Goal: Task Accomplishment & Management: Use online tool/utility

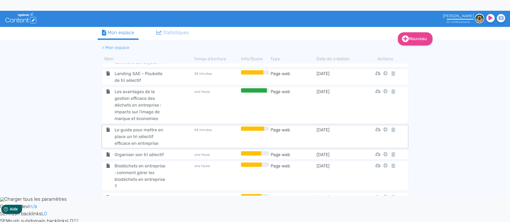
scroll to position [256, 0]
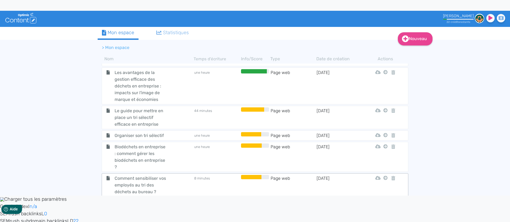
click at [197, 183] on td "8 minutes" at bounding box center [217, 185] width 46 height 20
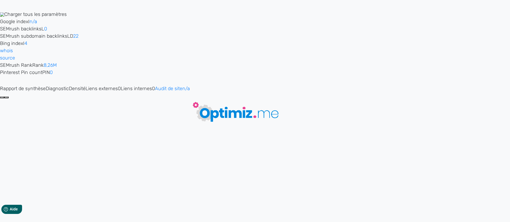
type input "Comment sensibiliser vos employés au tri des déchets au bureau ?"
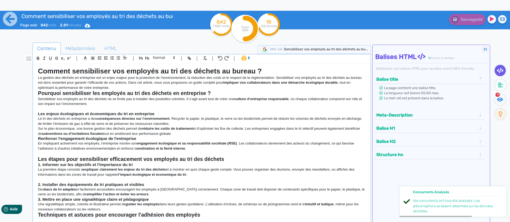
click at [287, 50] on span "Sensibilisez vos employés au tri des déchets au bu..." at bounding box center [326, 49] width 84 height 4
drag, startPoint x: 294, startPoint y: 48, endPoint x: 388, endPoint y: 50, distance: 94.0
click at [388, 50] on div "Contenu Métadonnées HTML | | H3 H4 H5 H6 Normal | | | | Comment sensibiliser vo…" at bounding box center [263, 154] width 495 height 226
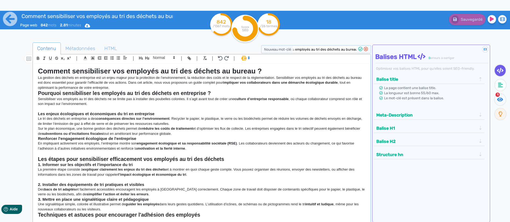
click at [358, 23] on div "Sauvegardé" at bounding box center [408, 18] width 212 height 13
click at [362, 37] on div "Sauvegardé" at bounding box center [408, 24] width 204 height 26
click at [367, 49] on icon at bounding box center [366, 49] width 4 height 4
click at [85, 45] on span "Métadonnées" at bounding box center [80, 48] width 38 height 15
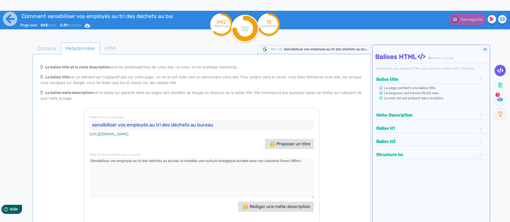
drag, startPoint x: 90, startPoint y: 161, endPoint x: 340, endPoint y: 167, distance: 250.7
click at [351, 169] on div "Le balise title et la meta description sont les ambassadrices de votre site, Le…" at bounding box center [202, 145] width 336 height 166
click at [233, 179] on textarea at bounding box center [202, 178] width 224 height 40
click at [9, 18] on icon at bounding box center [10, 19] width 14 height 14
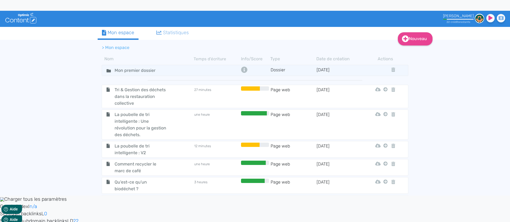
click at [448, 97] on div "Nouveau Contenu Dossier Mon espace Statistiques > Mon espace Nom Temps d'écritu…" at bounding box center [255, 111] width 510 height 169
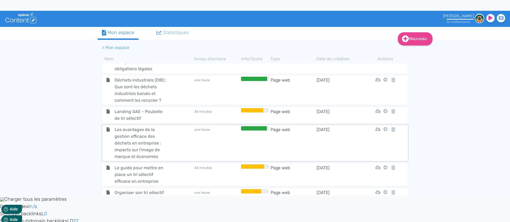
scroll to position [256, 0]
